Goal: Task Accomplishment & Management: Complete application form

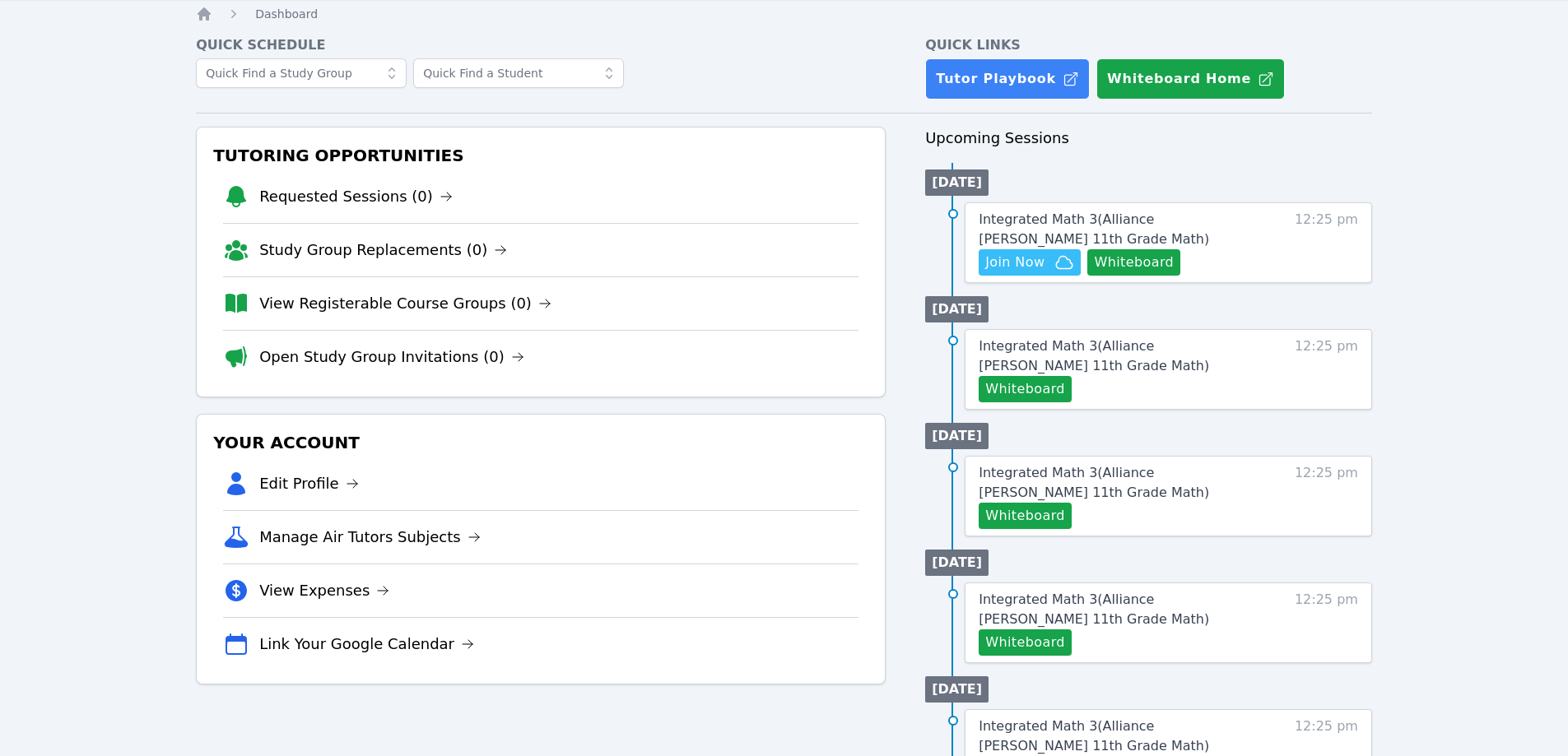
scroll to position [82, 0]
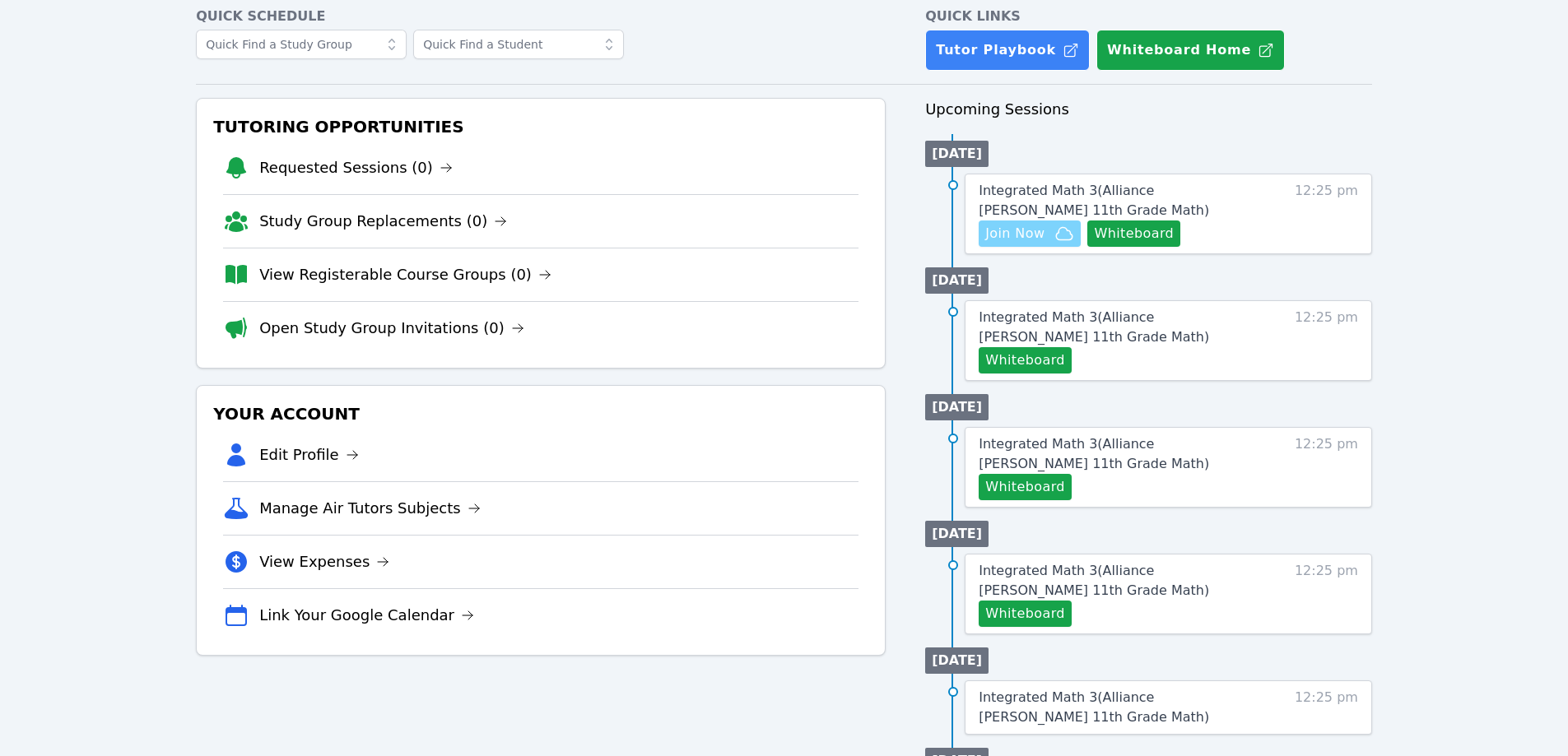
click at [1029, 233] on span "Join Now" at bounding box center [1014, 233] width 59 height 20
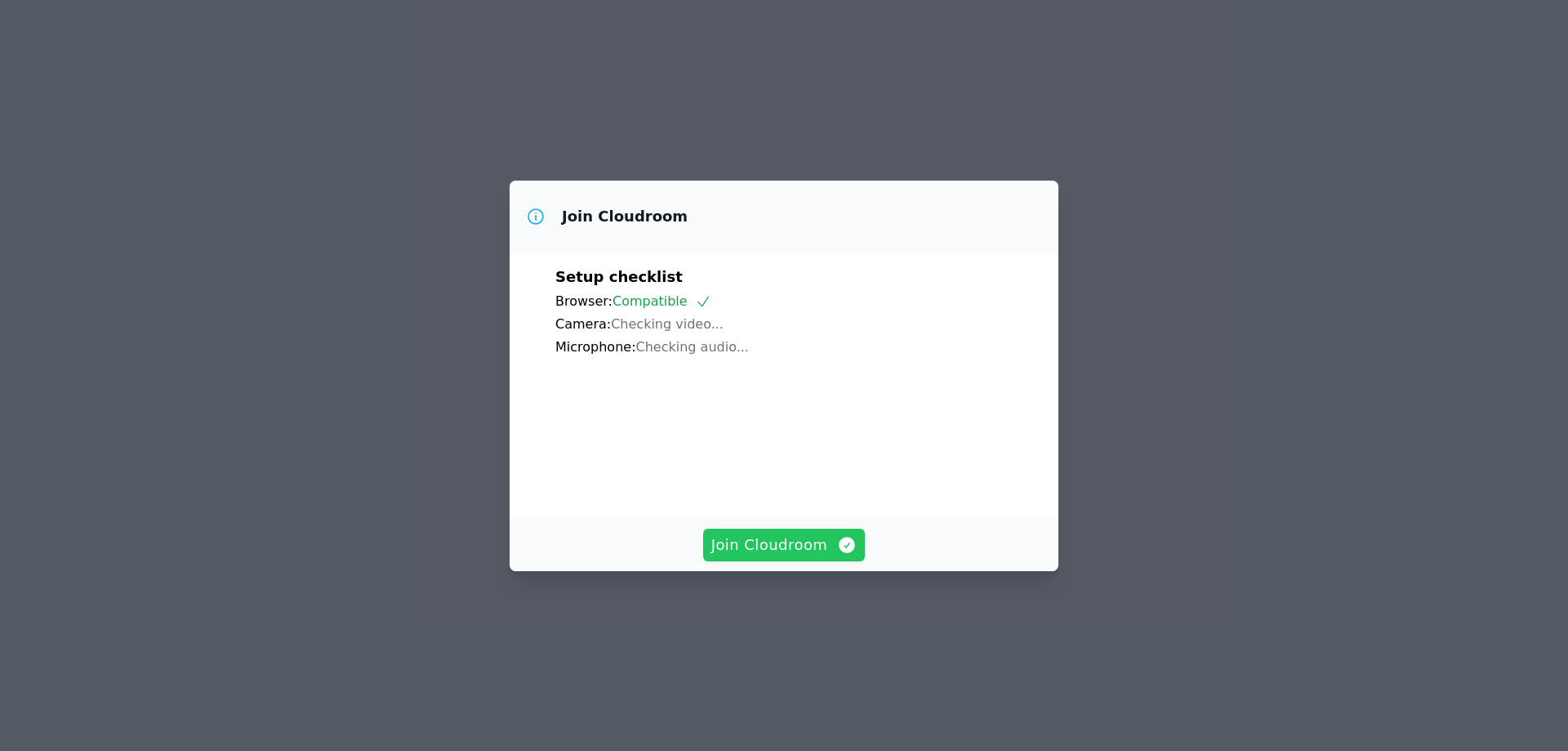
click at [748, 557] on span "Join Cloudroom" at bounding box center [784, 545] width 146 height 23
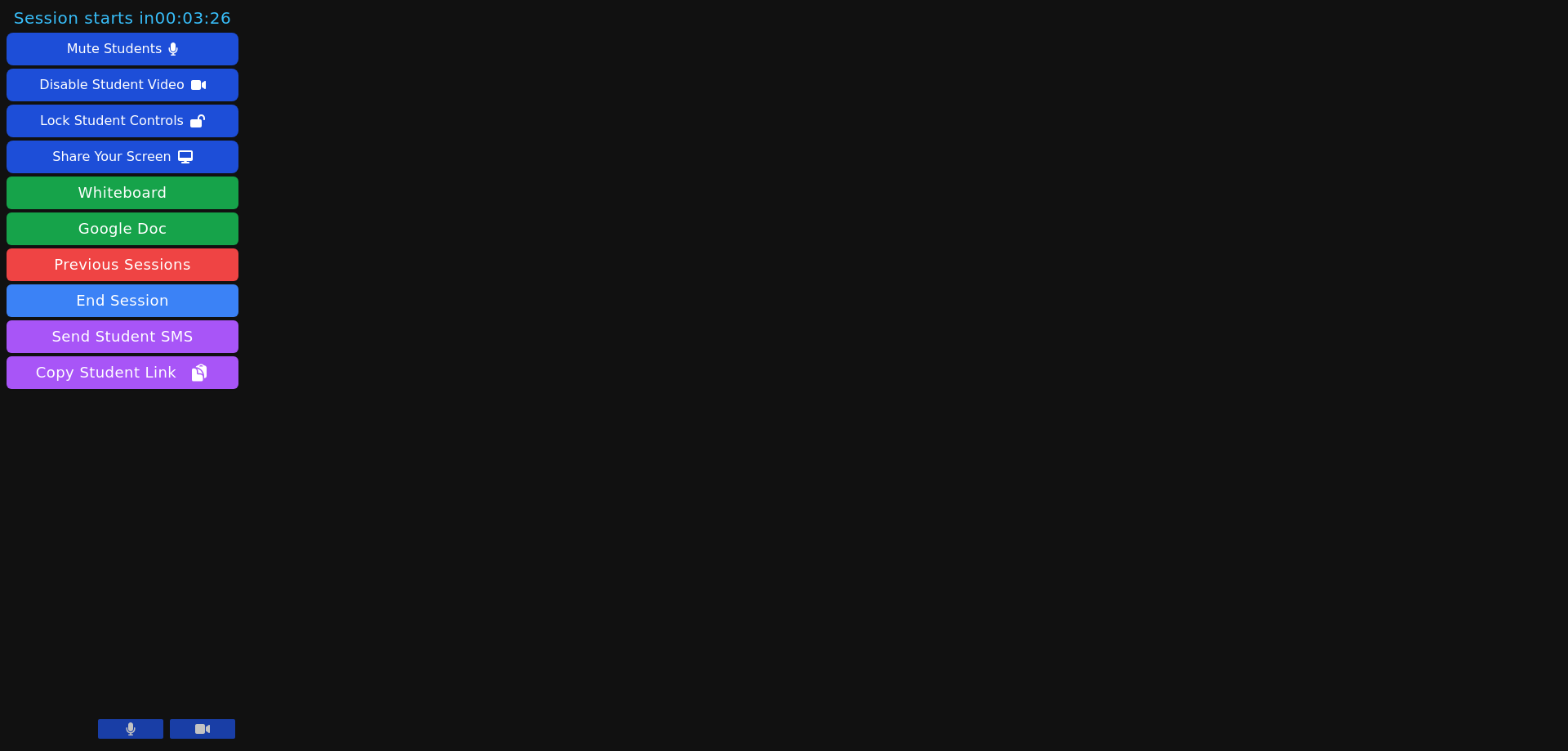
click at [208, 734] on icon at bounding box center [202, 728] width 15 height 13
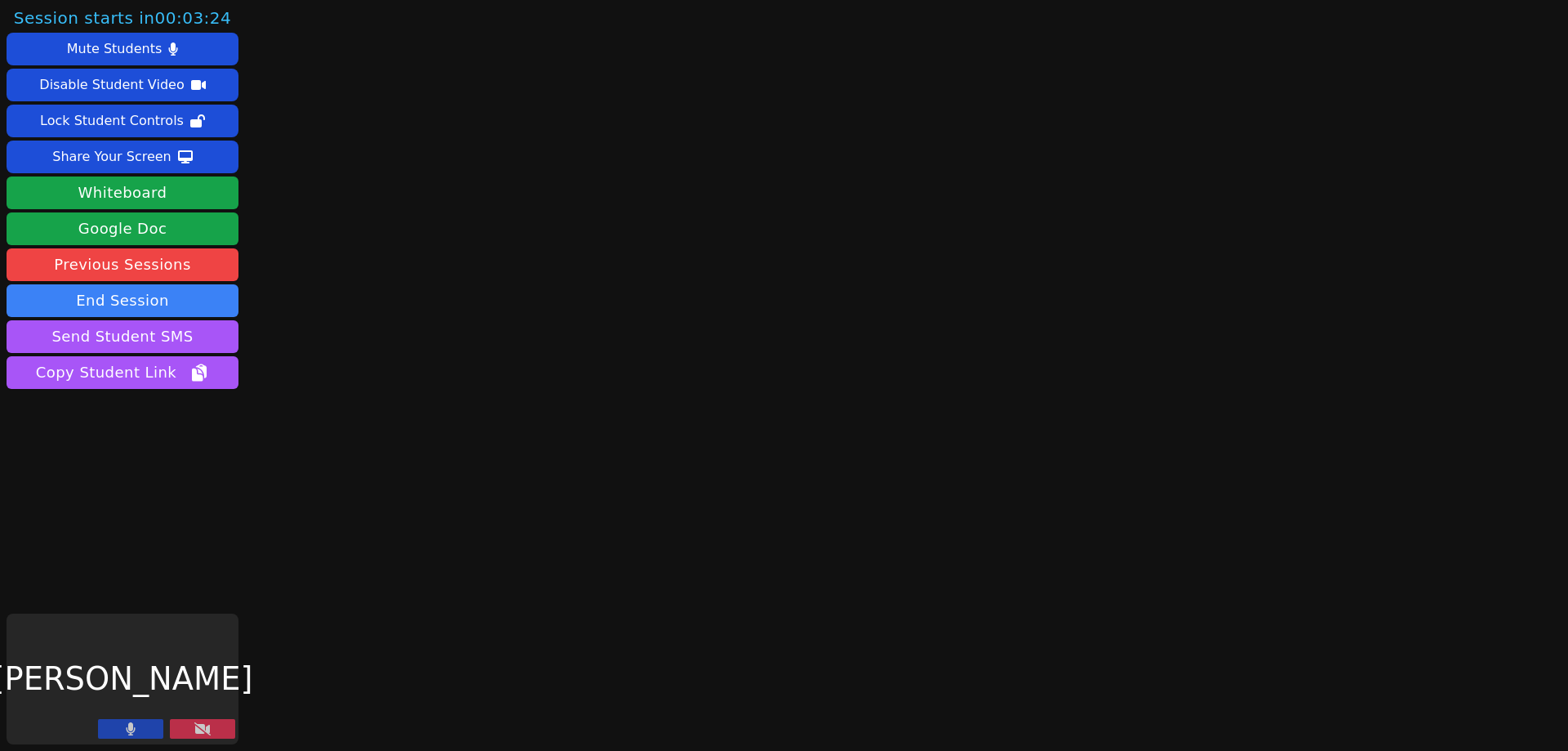
click at [126, 726] on icon at bounding box center [131, 728] width 10 height 13
click at [1331, 329] on div "Session starts in 00:01:06 Mute Students Disable Student Video Lock Student Con…" at bounding box center [784, 375] width 1568 height 751
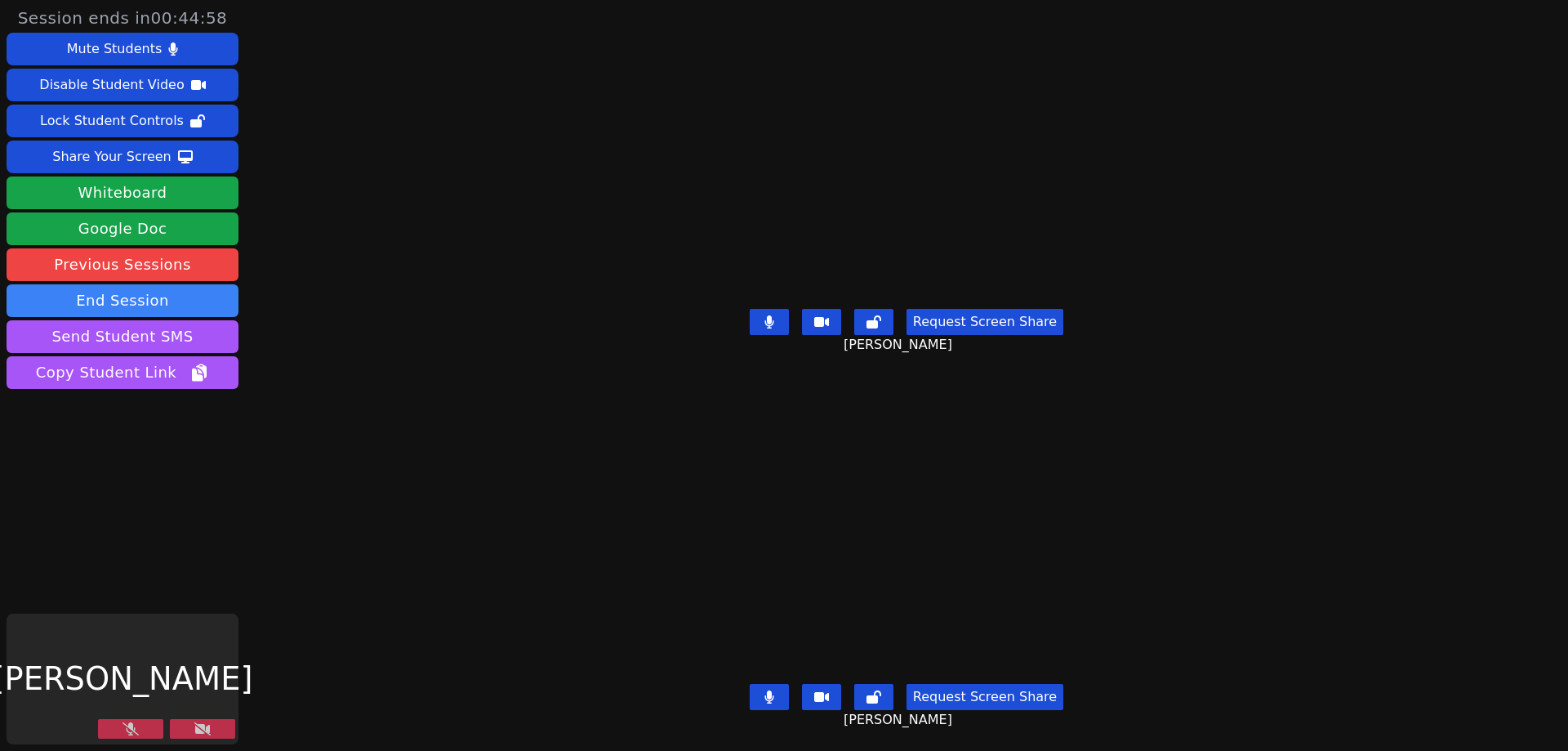
click at [195, 729] on icon at bounding box center [202, 728] width 17 height 13
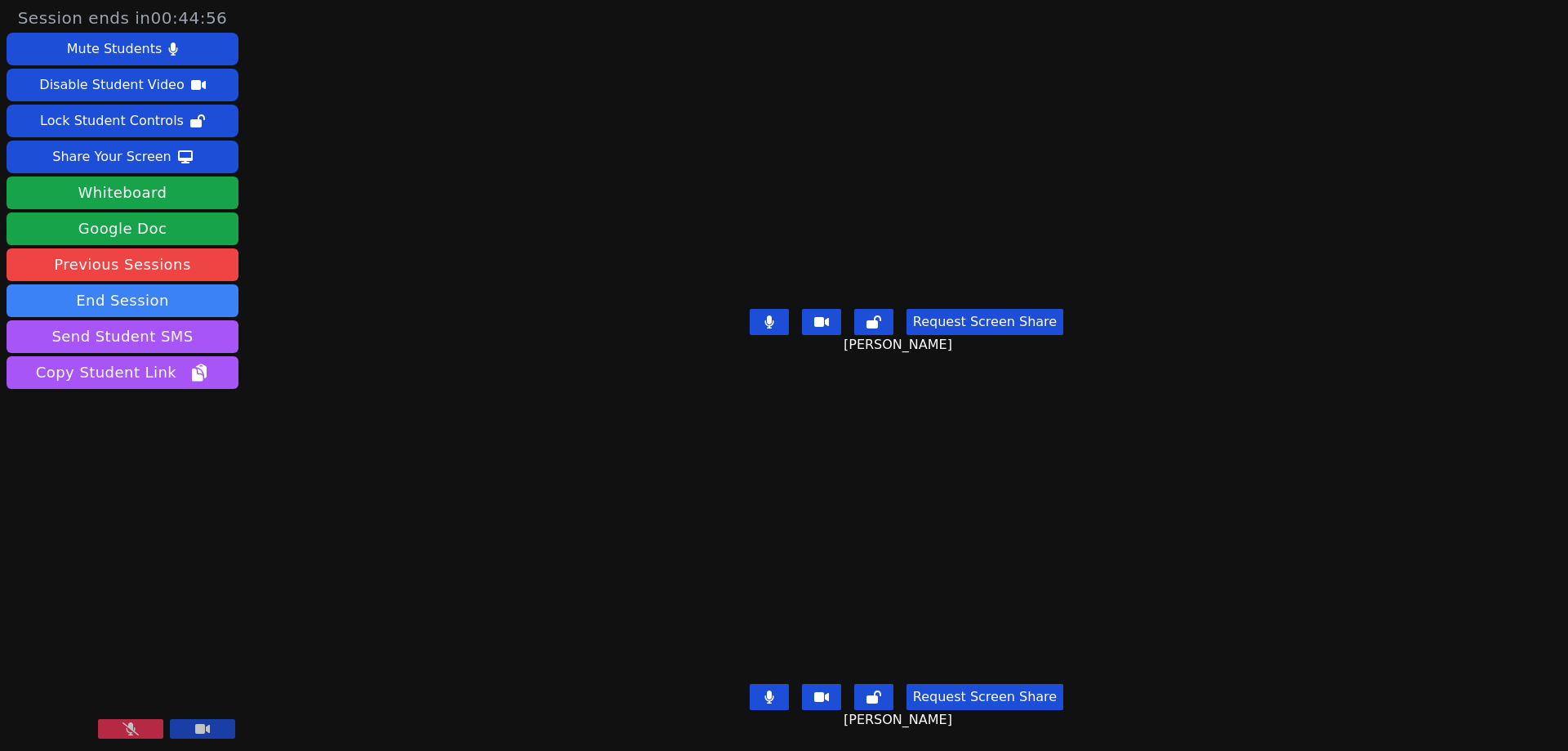
click at [130, 729] on icon at bounding box center [131, 728] width 17 height 13
click at [168, 189] on button "Whiteboard" at bounding box center [123, 192] width 232 height 32
click at [94, 155] on div "Share Your Screen" at bounding box center [112, 157] width 120 height 27
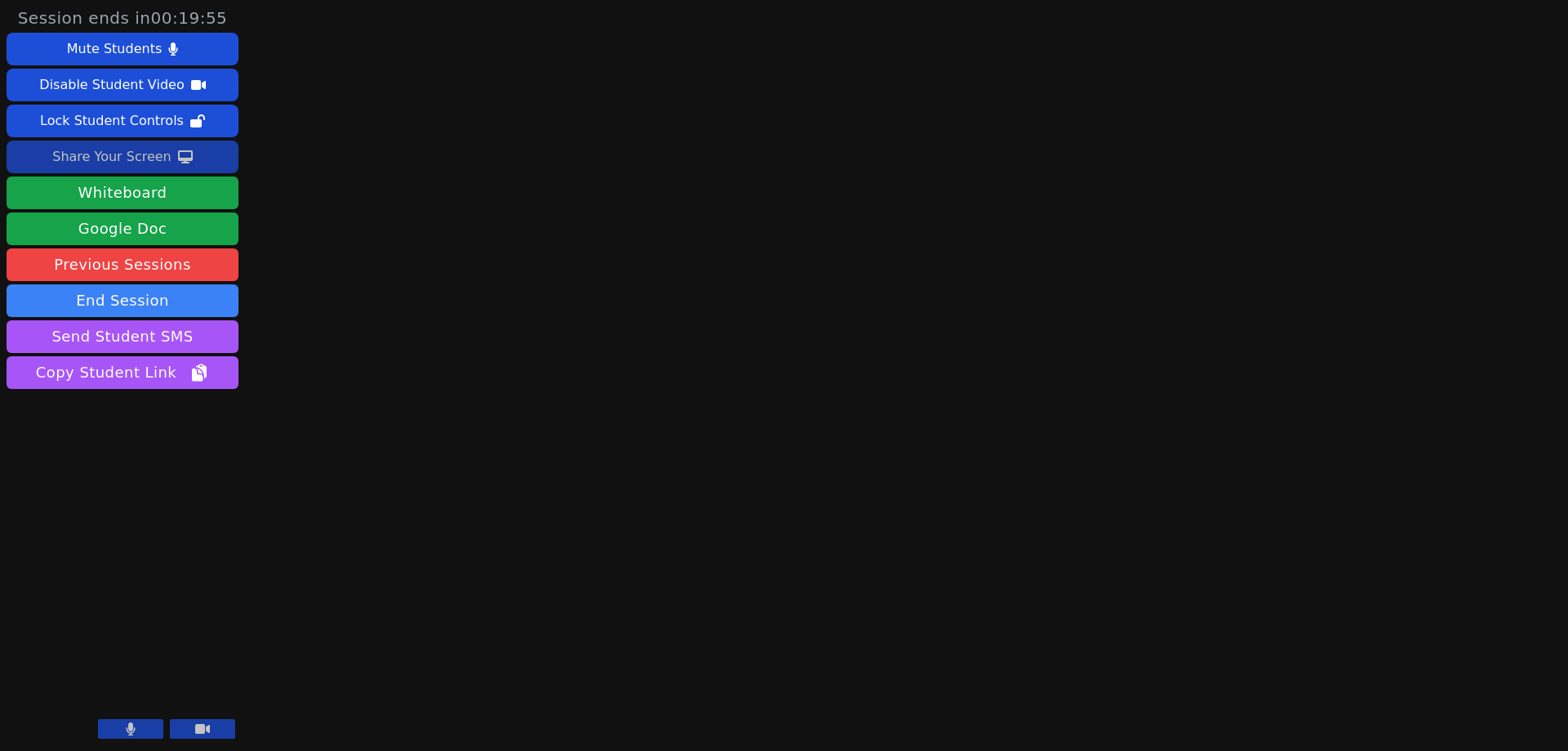
click at [484, 196] on div "Session ends in 00:19:55 Mute Students Disable Student Video Lock Student Contr…" at bounding box center [784, 375] width 1568 height 751
click at [482, 488] on div "Session ends in 00:16:14 Mute Students Disable Student Video Lock Student Contr…" at bounding box center [784, 375] width 1568 height 751
click at [524, 266] on div "Session ends in 00:14:41 Mute Students Disable Student Video Lock Student Contr…" at bounding box center [784, 375] width 1568 height 751
click at [199, 728] on icon at bounding box center [202, 729] width 15 height 10
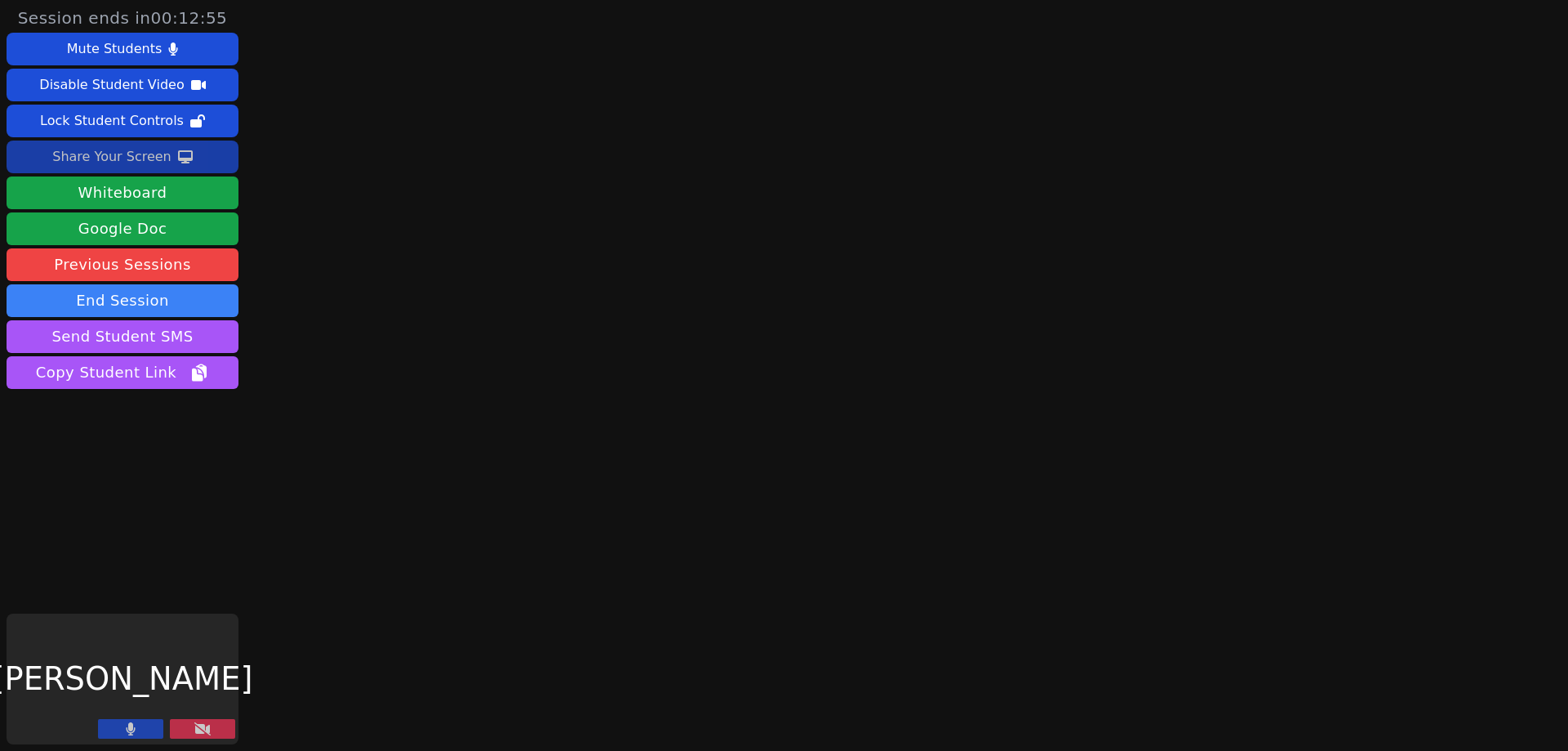
click at [213, 722] on button at bounding box center [202, 729] width 66 height 20
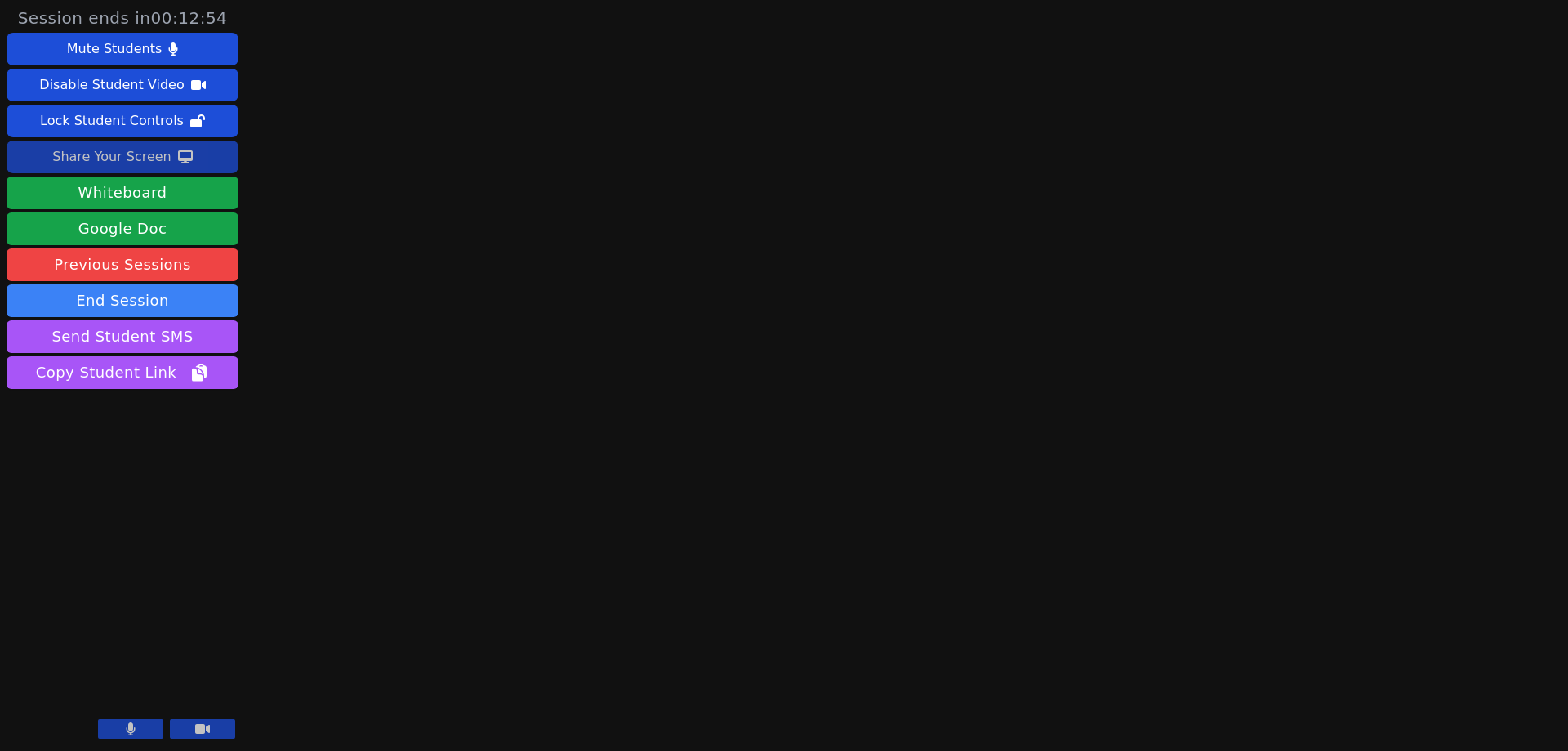
click at [122, 722] on button at bounding box center [131, 729] width 66 height 20
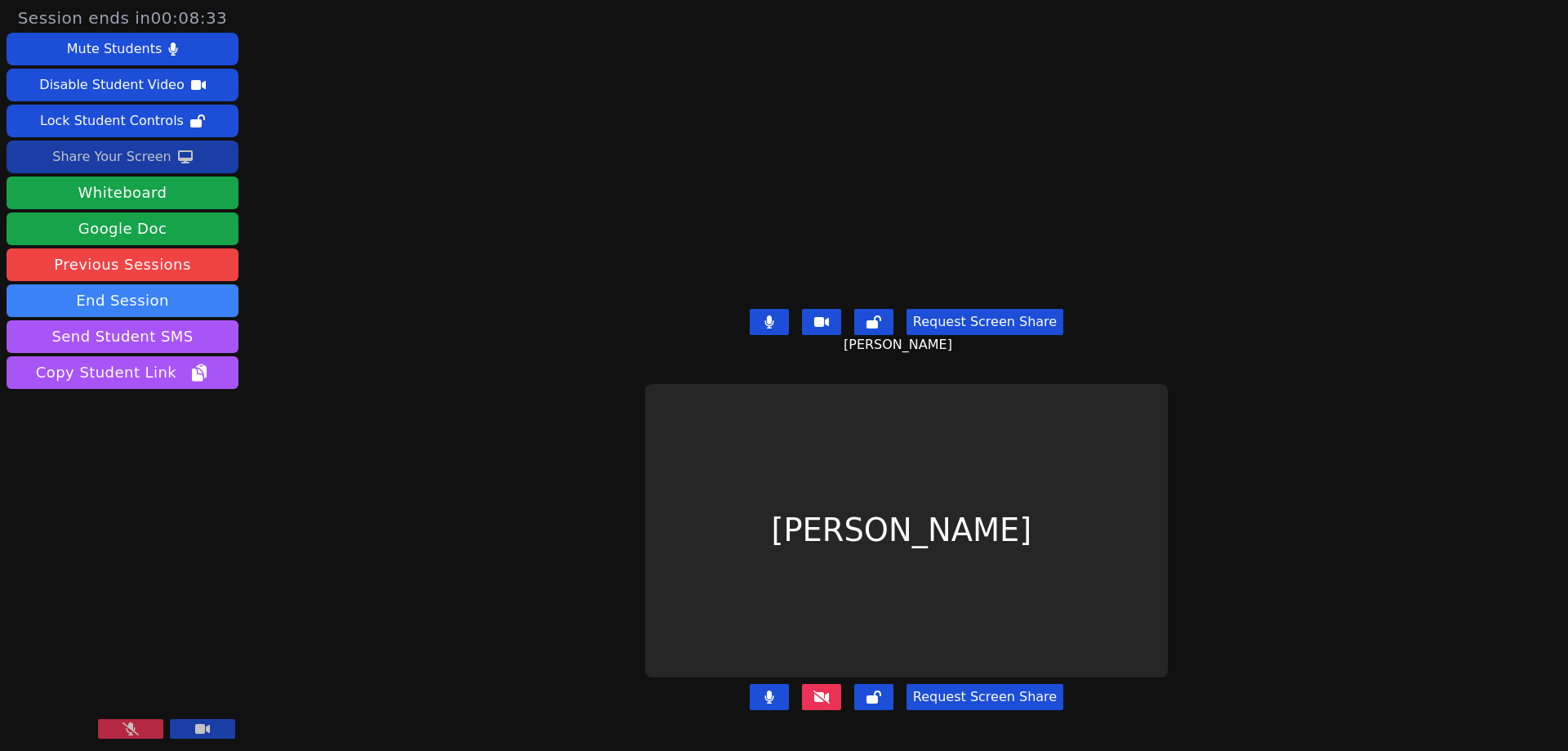
click at [130, 726] on icon at bounding box center [131, 728] width 17 height 13
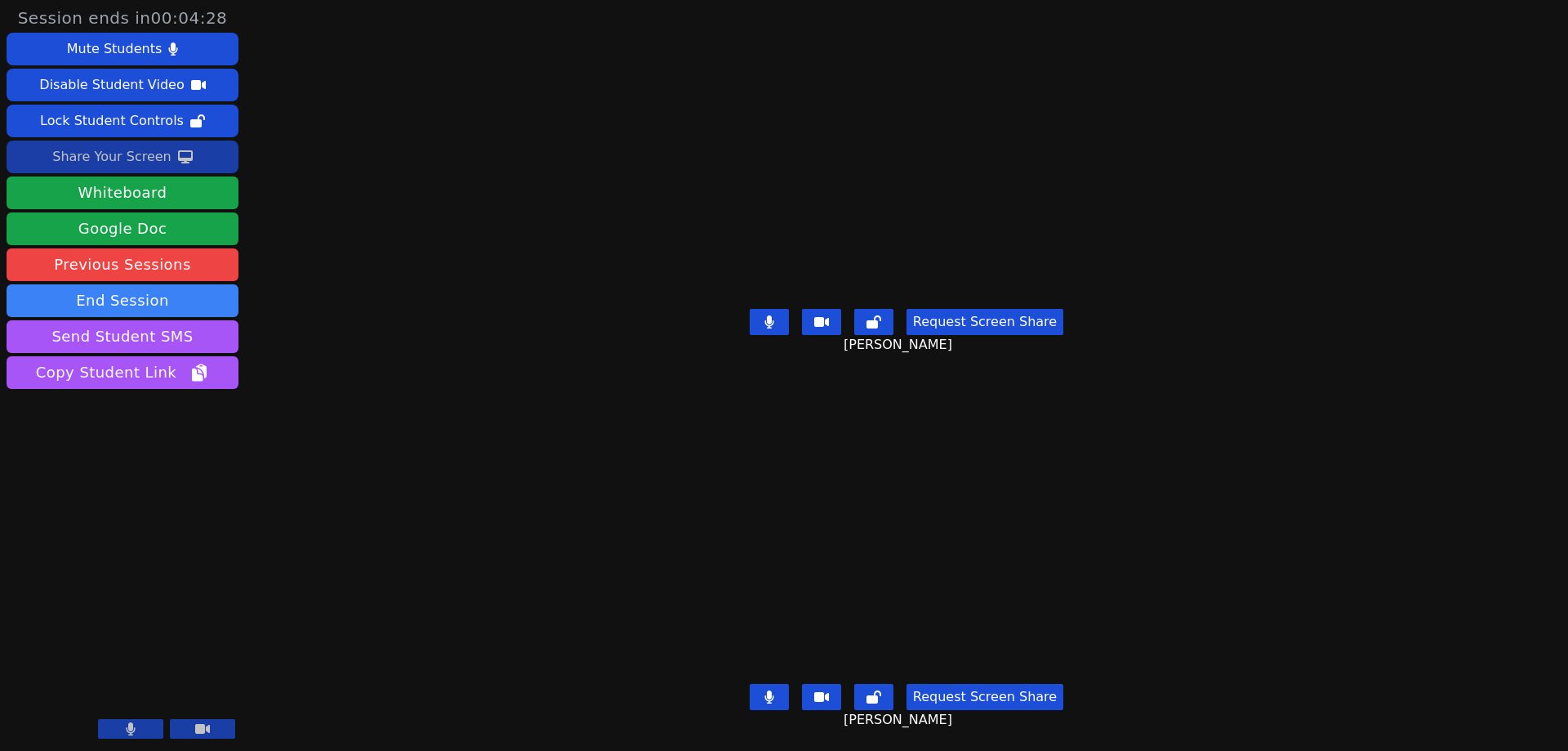
click at [412, 84] on div "Session ends in 00:04:28 Mute Students Disable Student Video Lock Student Contr…" at bounding box center [784, 375] width 1568 height 751
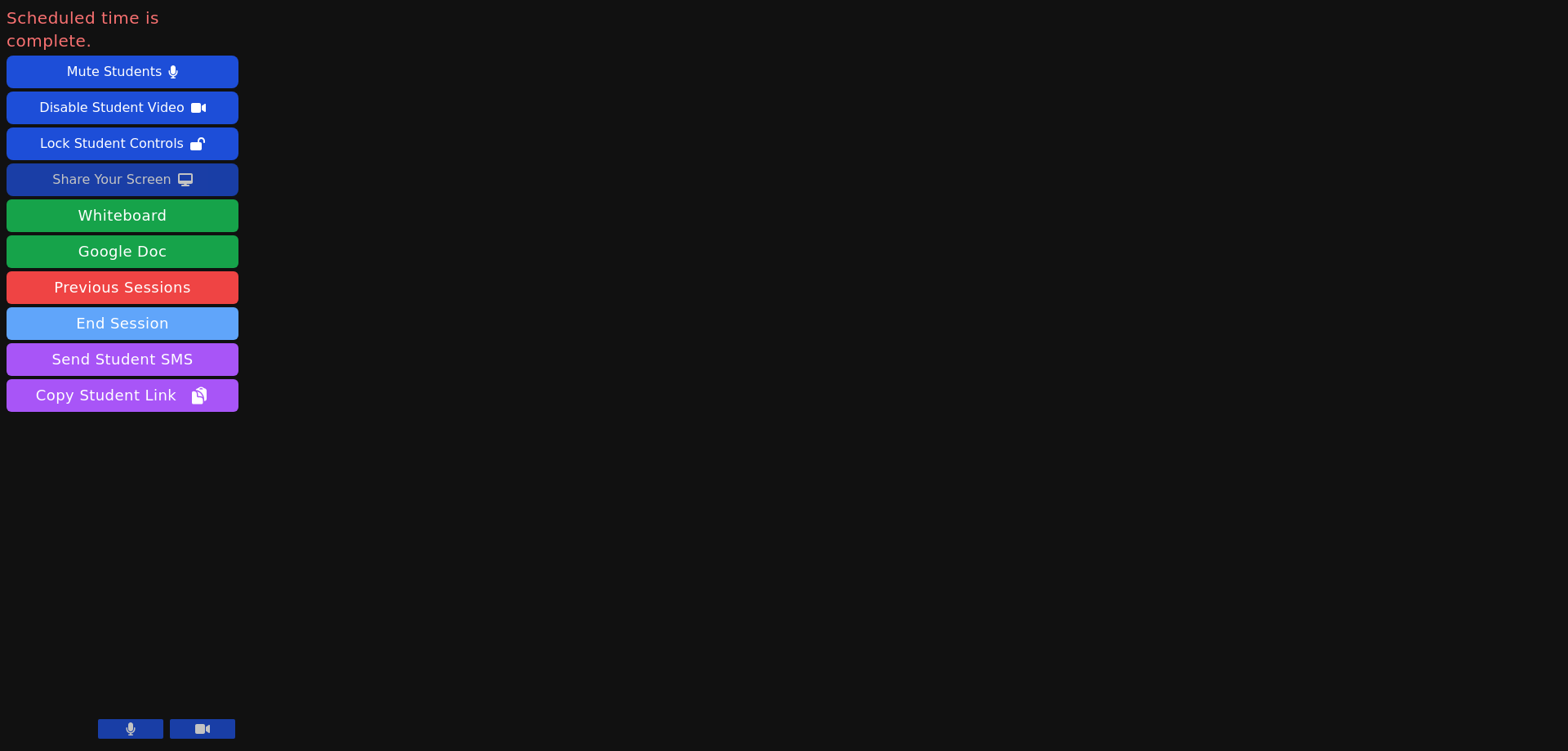
click at [144, 307] on button "End Session" at bounding box center [123, 323] width 232 height 32
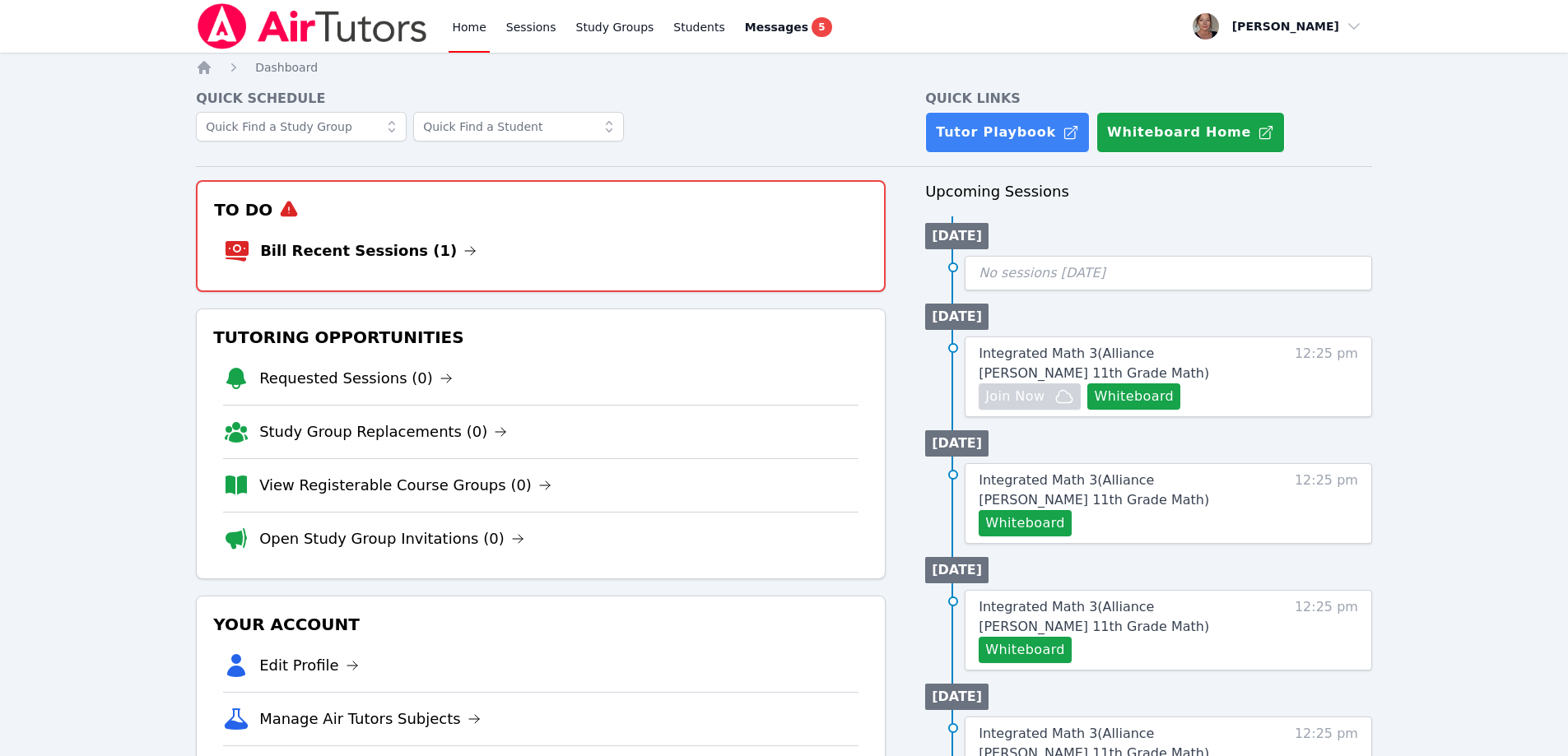
scroll to position [82, 0]
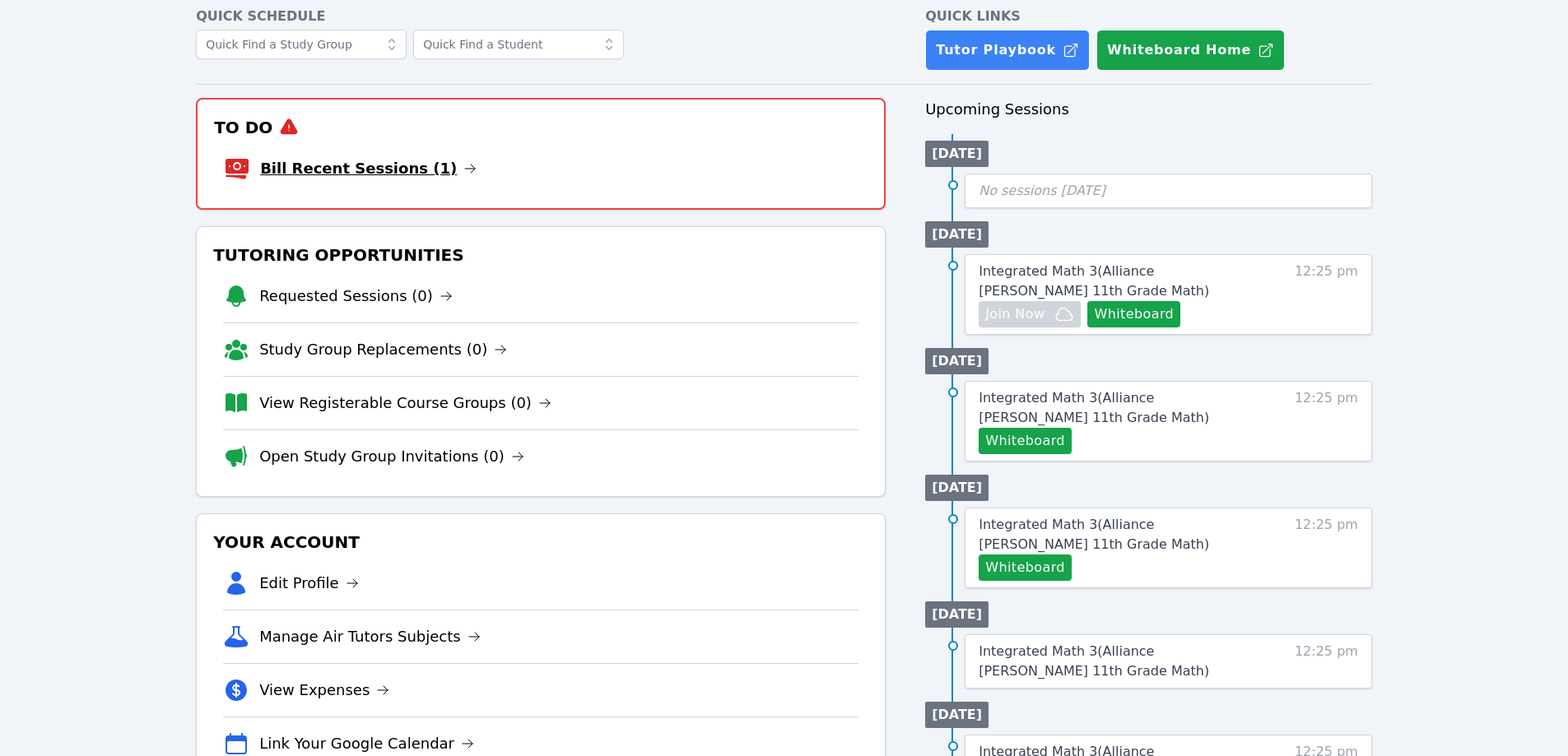
click at [369, 178] on link "Bill Recent Sessions (1)" at bounding box center [368, 168] width 217 height 23
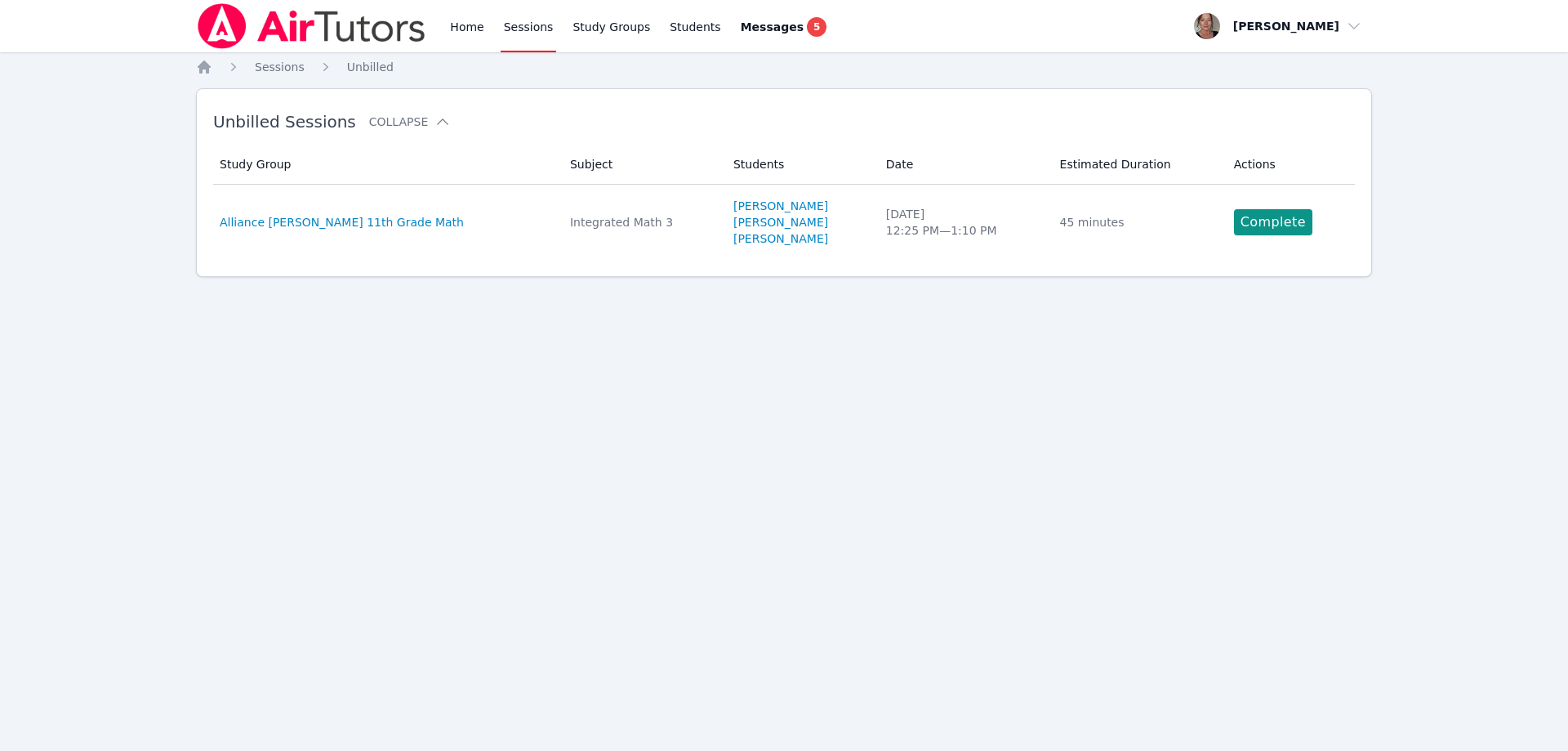
click at [1267, 241] on td "Actions Complete" at bounding box center [1289, 222] width 131 height 76
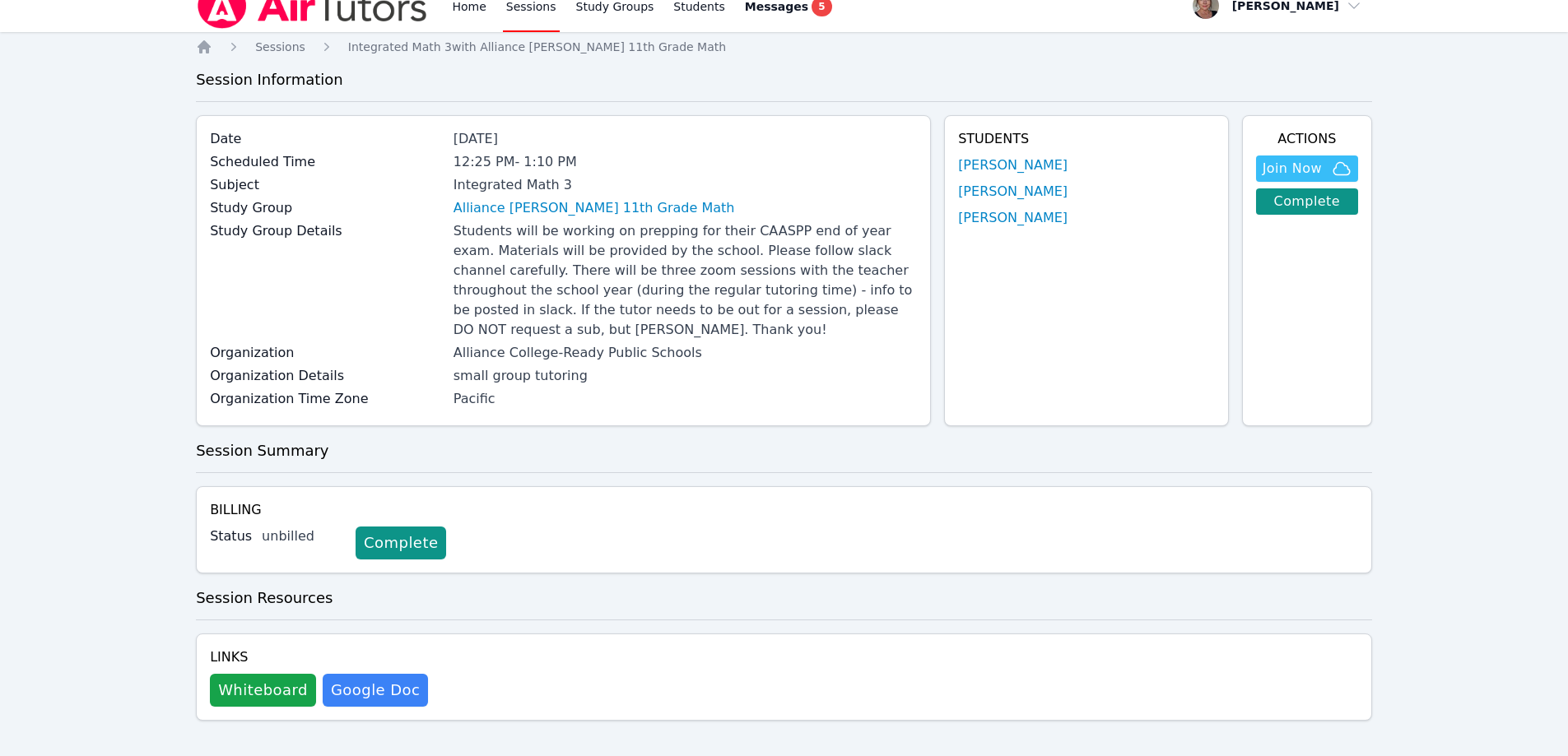
scroll to position [32, 0]
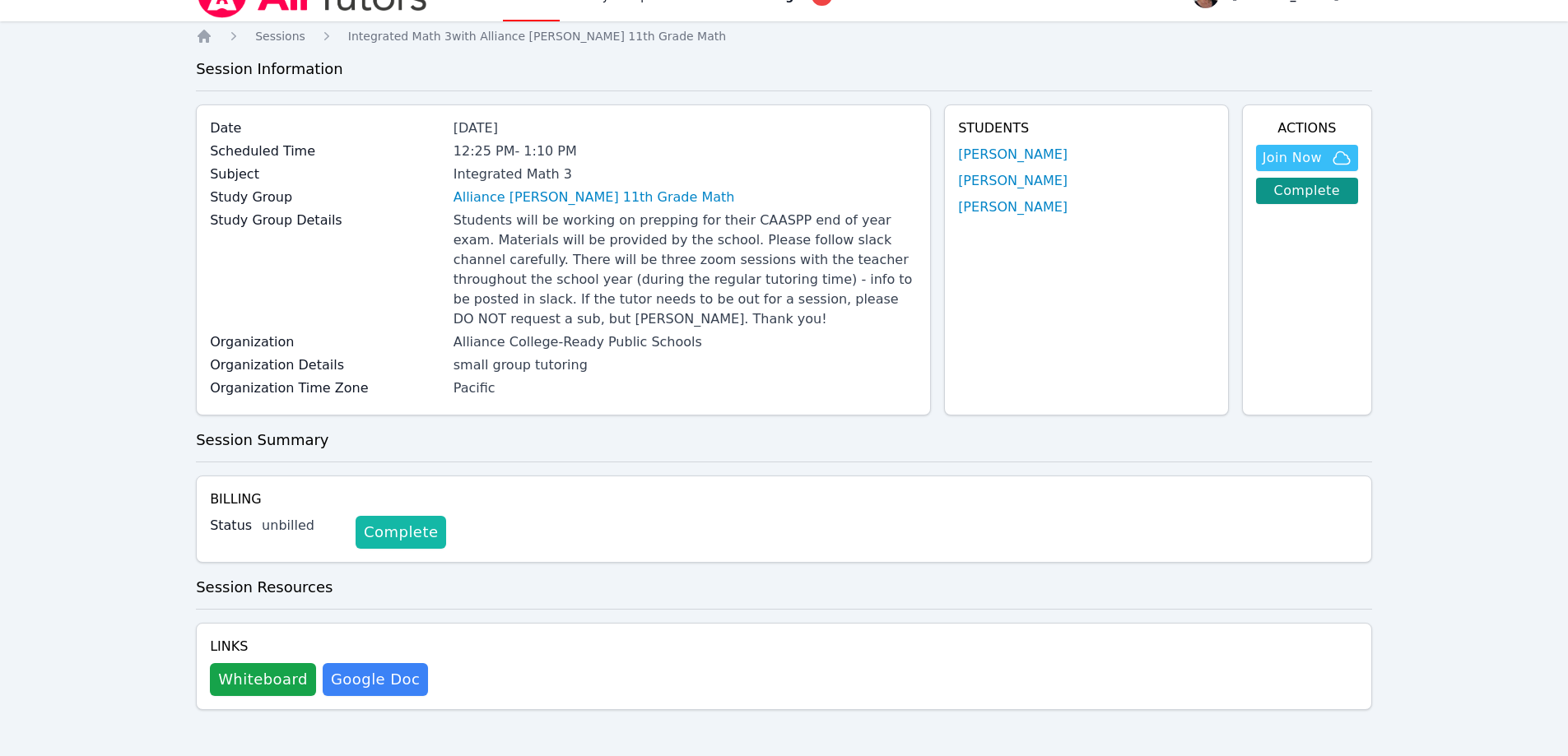
click at [376, 528] on link "Complete" at bounding box center [401, 532] width 91 height 33
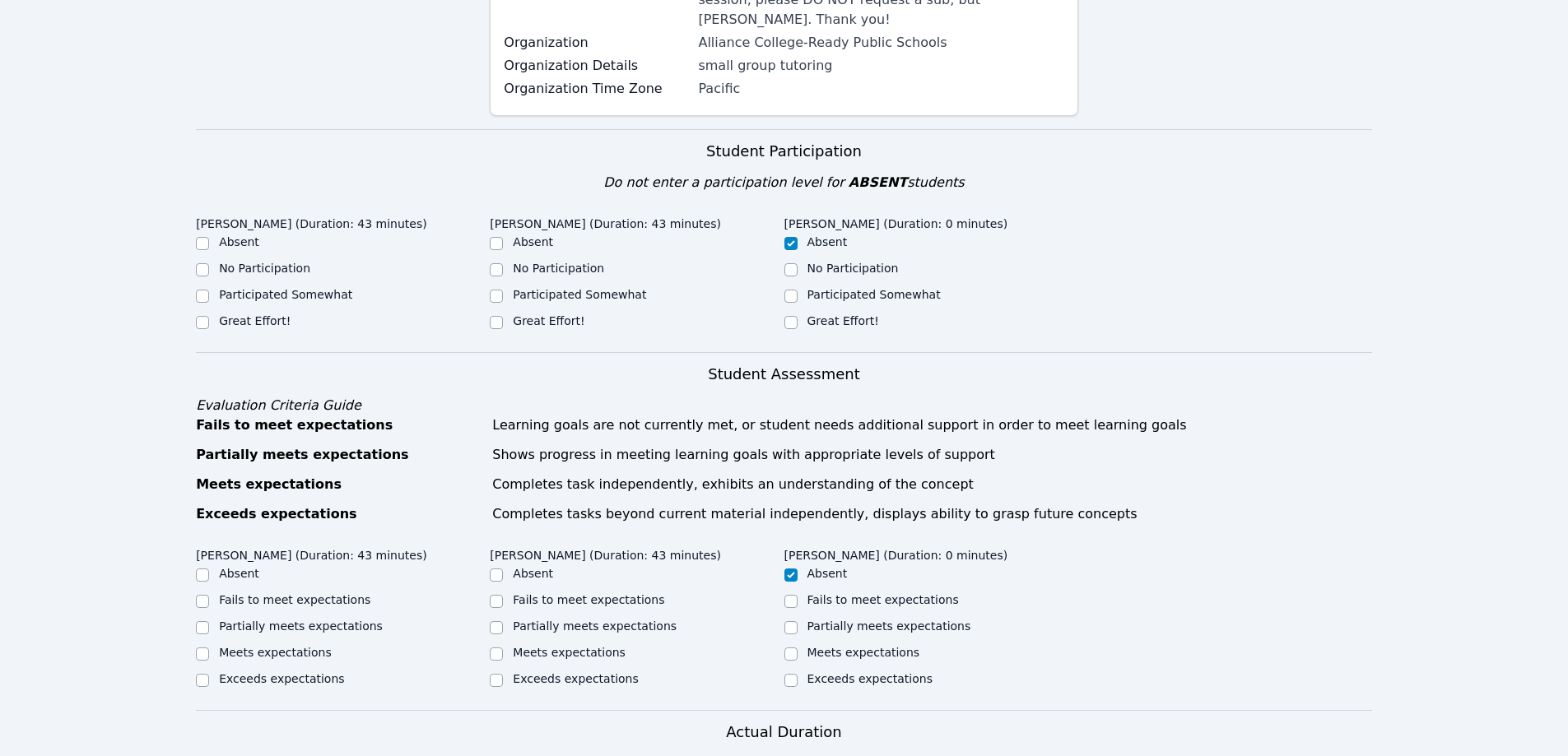
scroll to position [411, 0]
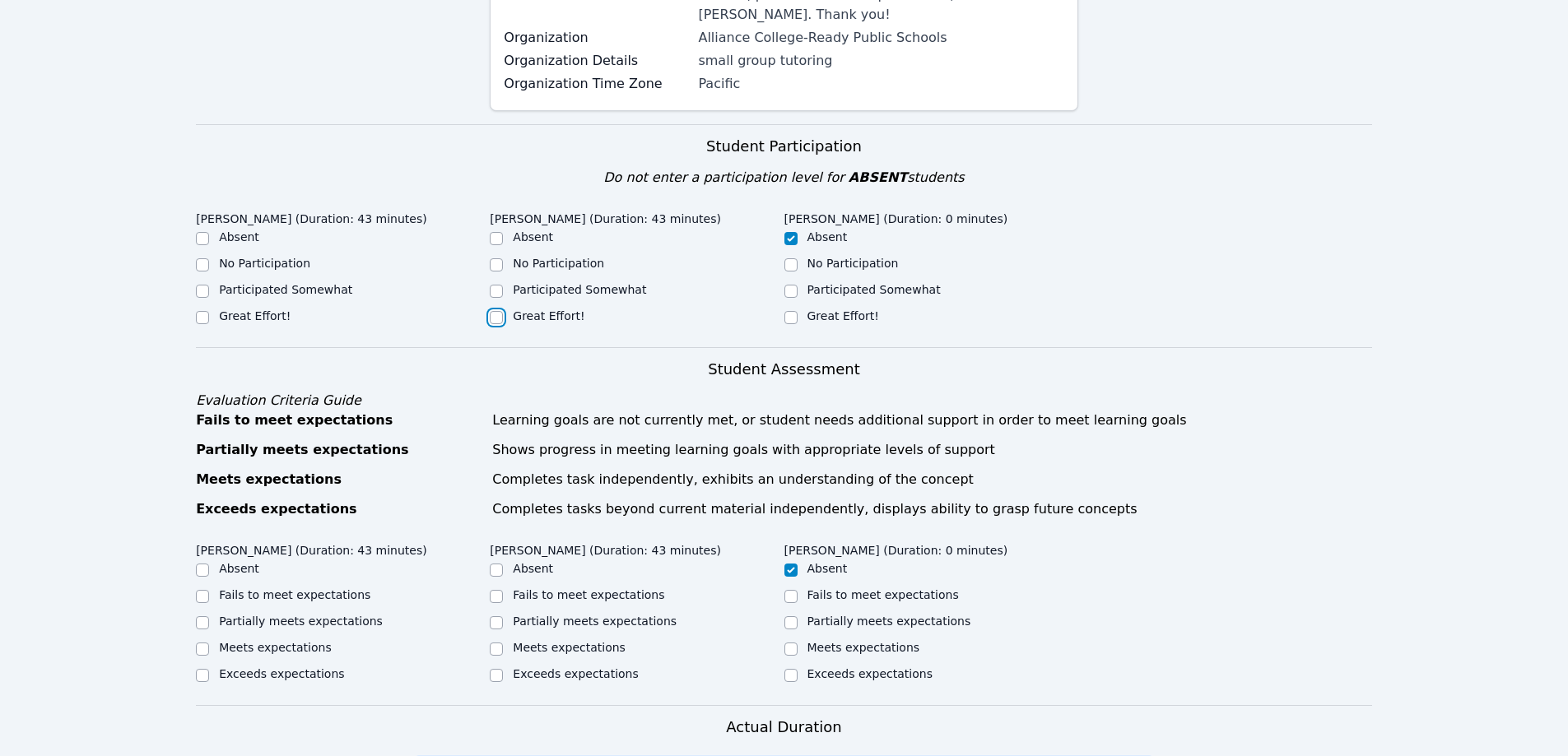
click at [490, 311] on input "Great Effort!" at bounding box center [495, 317] width 13 height 13
checkbox input "true"
click at [214, 307] on div "Great Effort!" at bounding box center [342, 317] width 294 height 20
click at [206, 311] on input "Great Effort!" at bounding box center [202, 317] width 13 height 13
checkbox input "true"
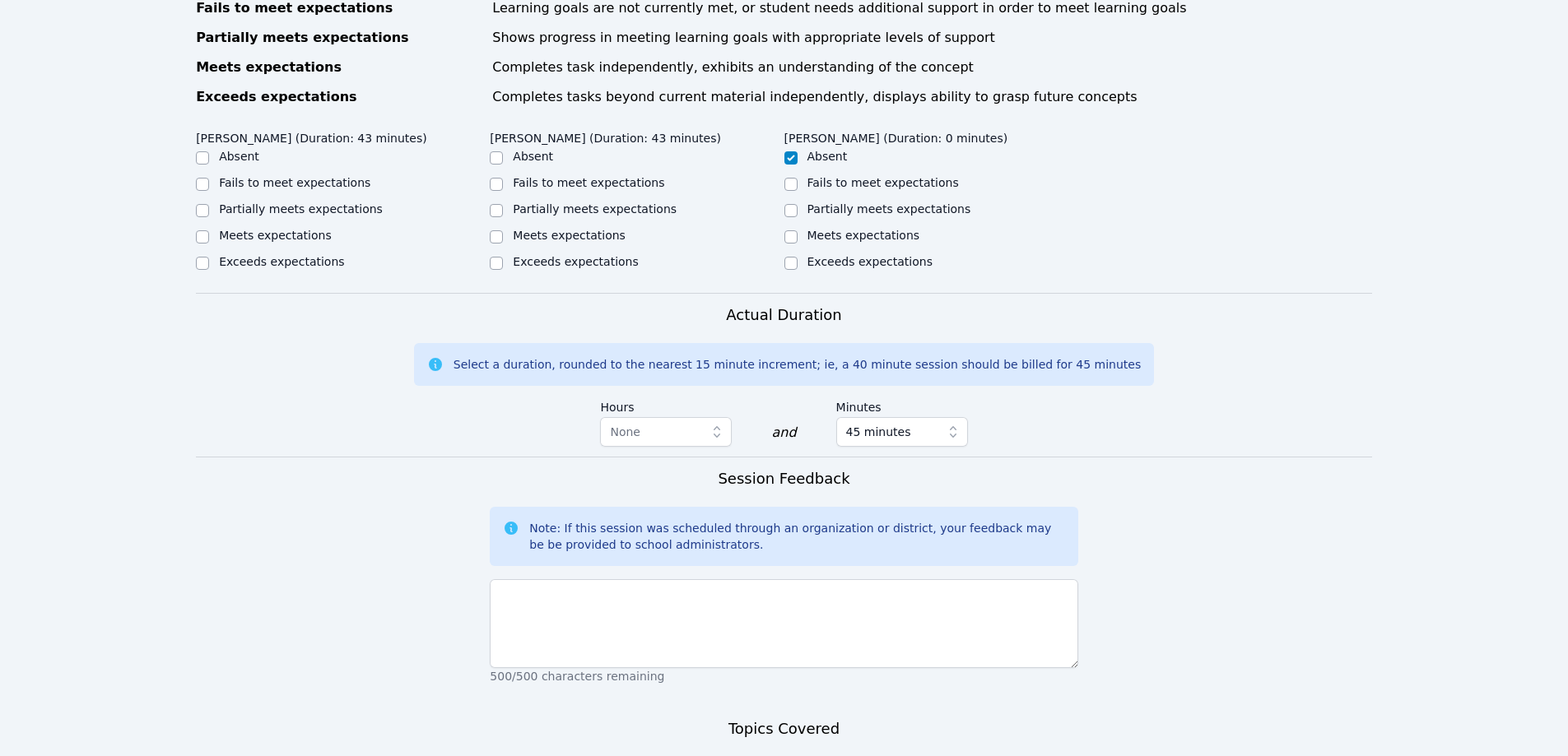
scroll to position [822, 0]
drag, startPoint x: 198, startPoint y: 248, endPoint x: 254, endPoint y: 248, distance: 56.0
click at [199, 258] on input "Exceeds expectations" at bounding box center [202, 264] width 13 height 13
checkbox input "true"
click at [491, 258] on input "Exceeds expectations" at bounding box center [495, 264] width 13 height 13
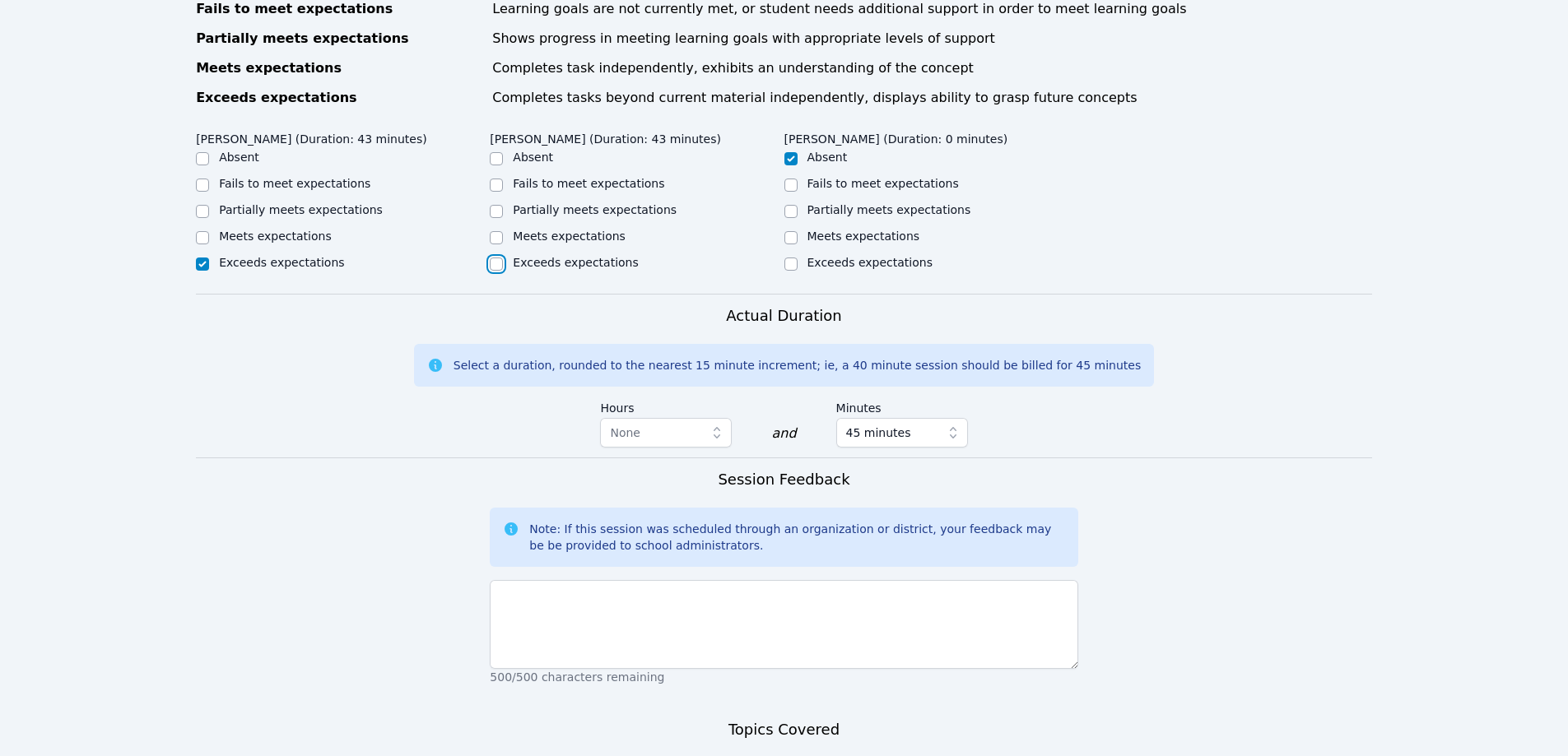
checkbox input "true"
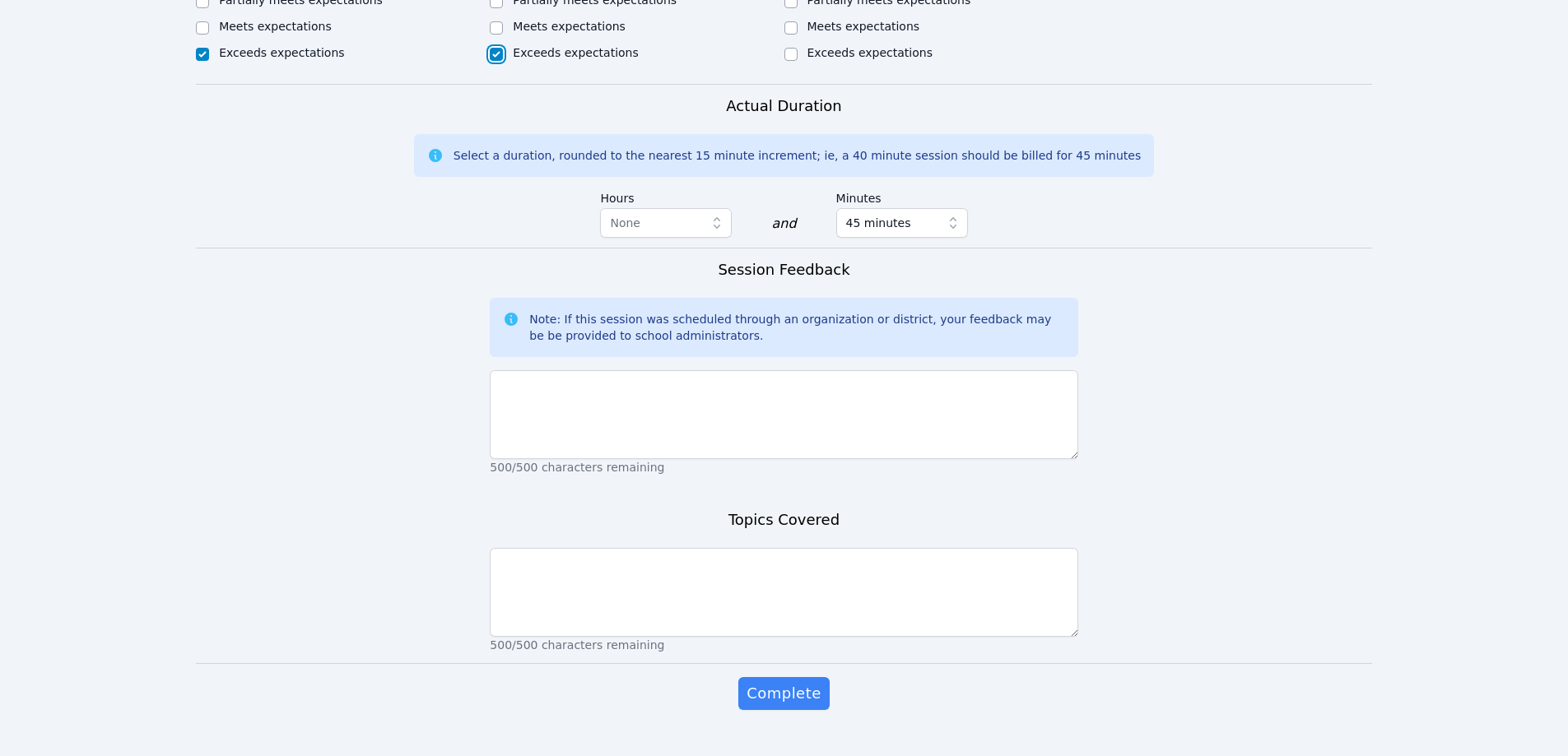
scroll to position [1046, 0]
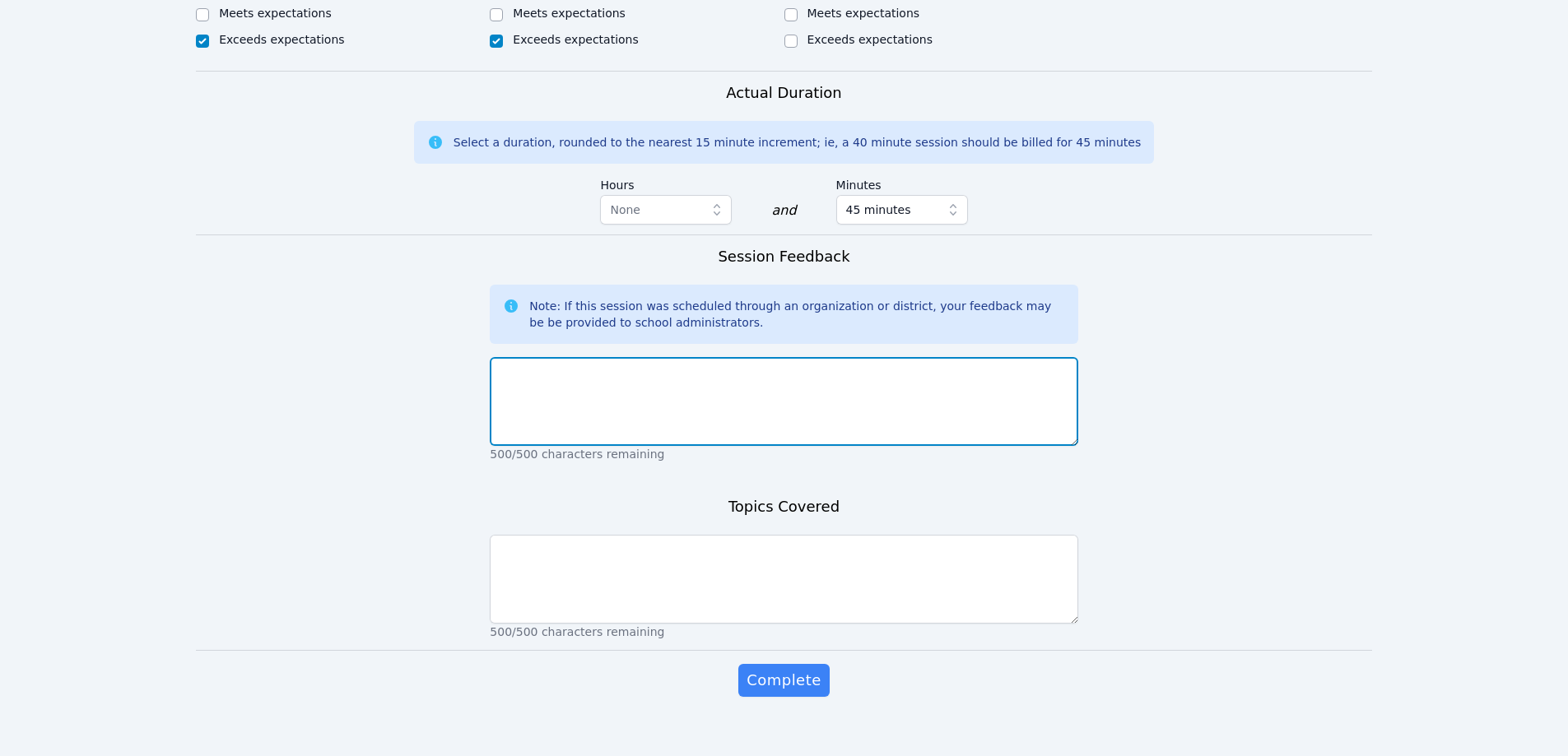
click at [626, 357] on textarea at bounding box center [783, 401] width 587 height 89
type textarea "The power went out but class returned and they worked while the internet was re…"
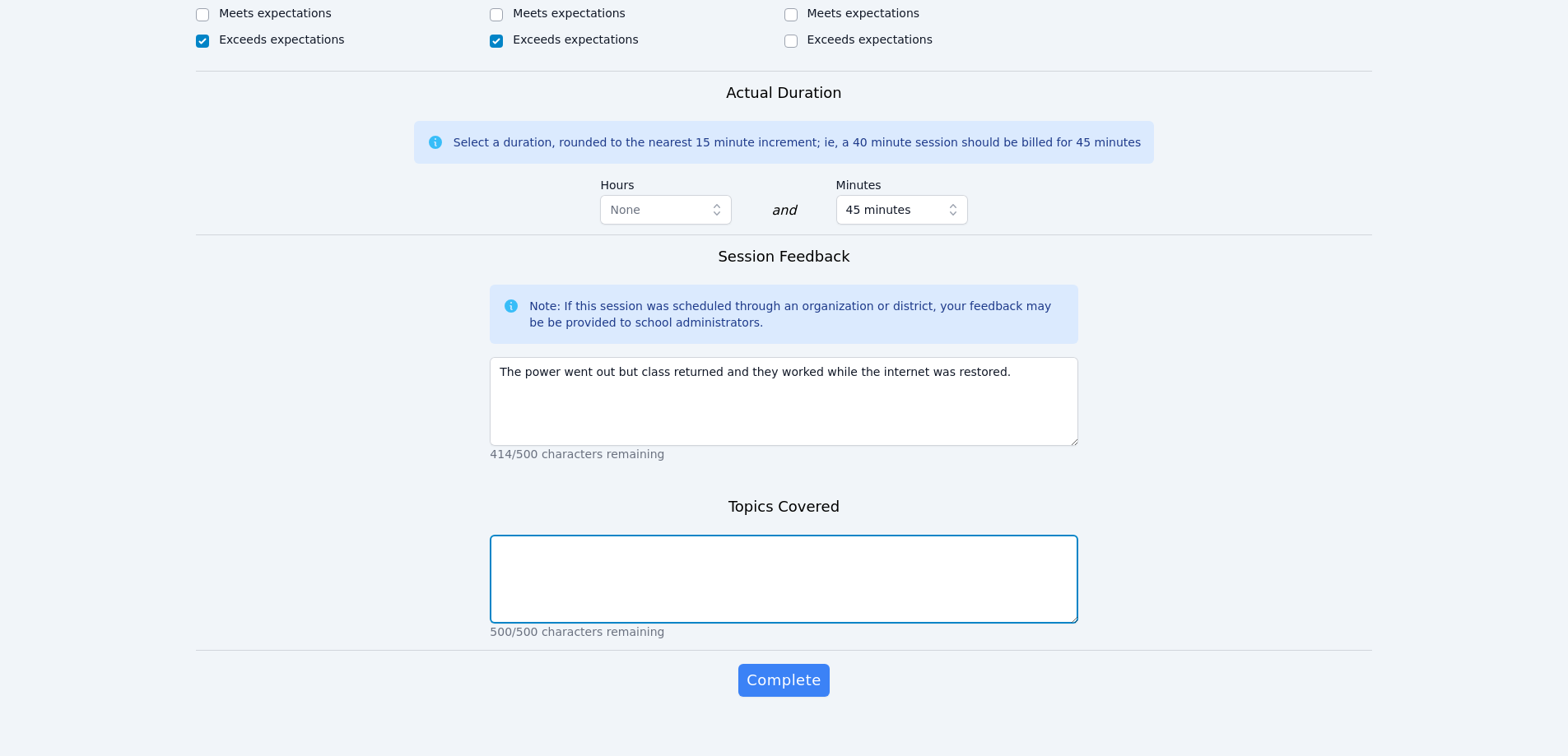
click at [580, 540] on textarea at bounding box center [783, 579] width 587 height 89
type textarea "radicals and solving e"
click at [638, 537] on textarea "radicals and solving e" at bounding box center [783, 579] width 587 height 89
type textarea "radicals and solving equations"
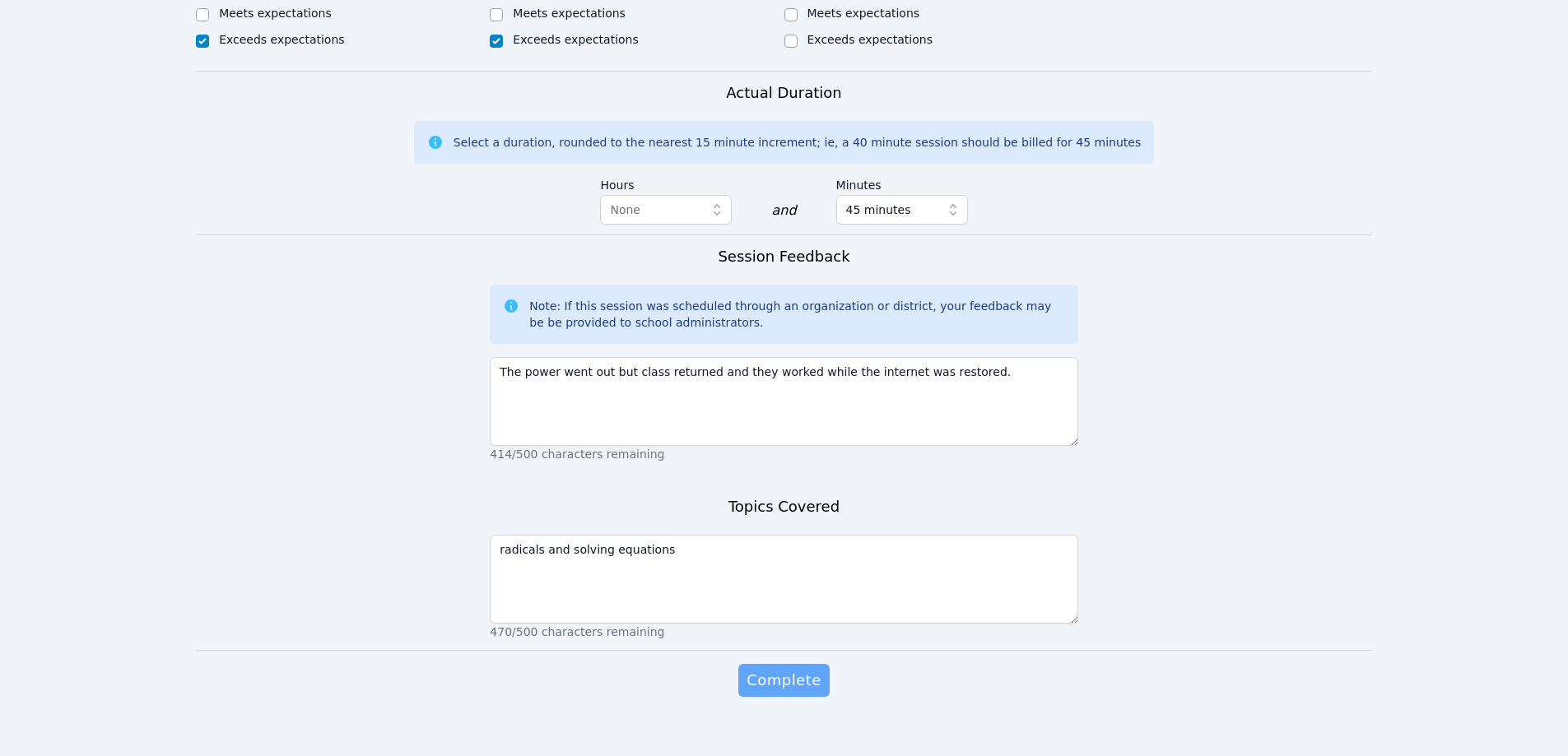
click at [778, 669] on span "Complete" at bounding box center [783, 680] width 74 height 23
